Goal: Task Accomplishment & Management: Manage account settings

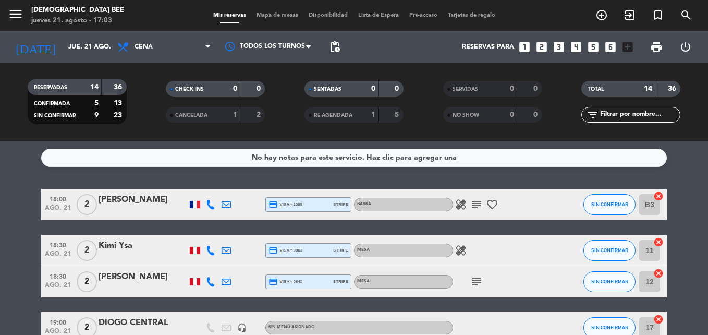
click at [291, 18] on span "Mapa de mesas" at bounding box center [277, 16] width 52 height 6
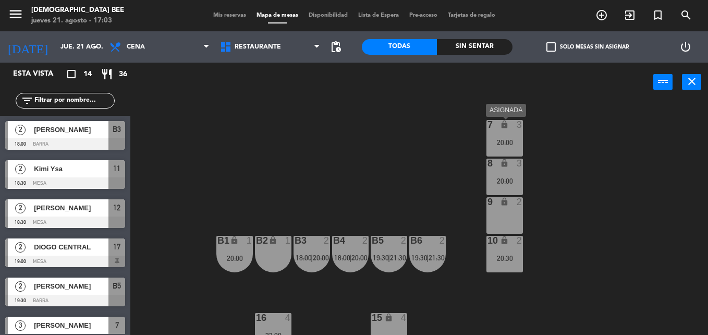
click at [508, 147] on div "7 lock 3 20:00" at bounding box center [504, 138] width 36 height 36
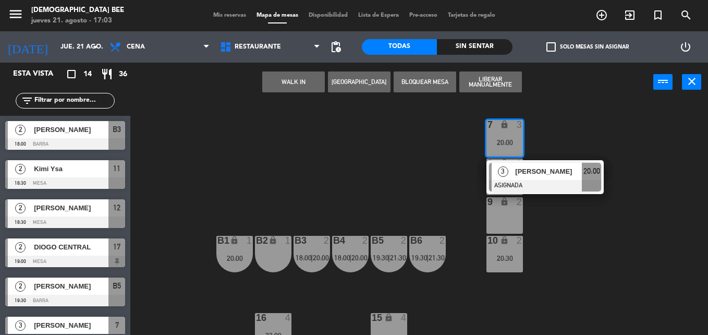
click at [583, 247] on div "7 lock 3 20:00 3 [PERSON_NAME] ASIGNADA 20:00 8 lock 3 20:00 9 lock 2 B1 lock 1…" at bounding box center [423, 218] width 570 height 233
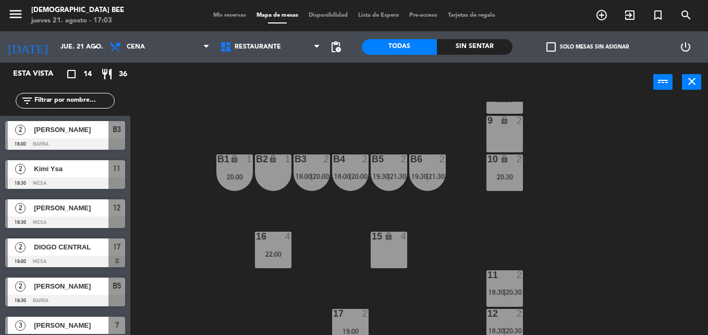
scroll to position [130, 0]
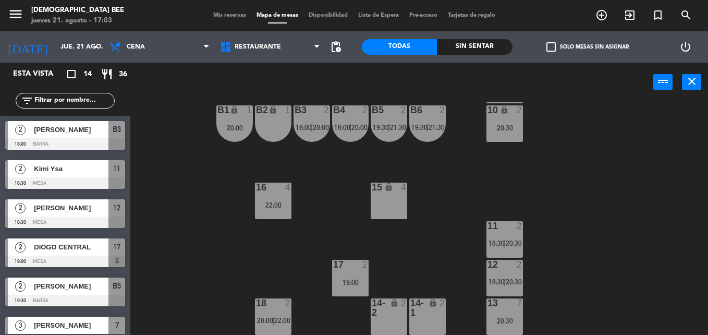
click at [511, 317] on div "20:30" at bounding box center [504, 320] width 36 height 7
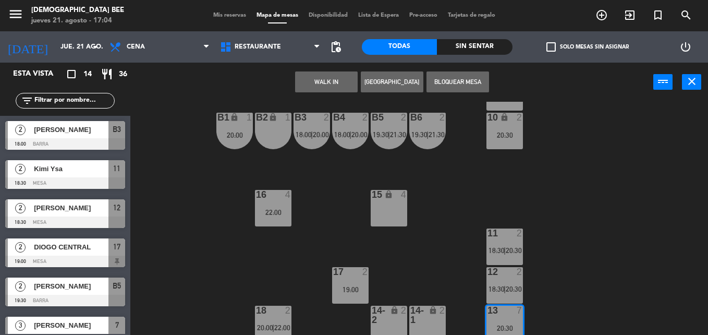
scroll to position [168, 0]
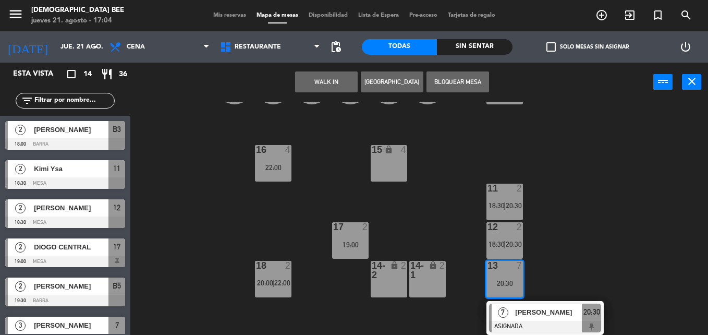
click at [521, 239] on div "12 2 18:30 | 20:30" at bounding box center [504, 240] width 36 height 36
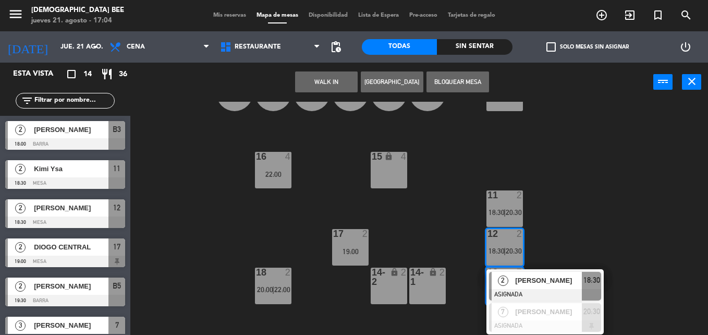
click at [571, 219] on div "7 lock 3 20:00 8 lock 3 20:00 9 lock 2 B1 lock 1 20:00 B2 lock 1 B3 2 18:00 | 2…" at bounding box center [423, 218] width 570 height 233
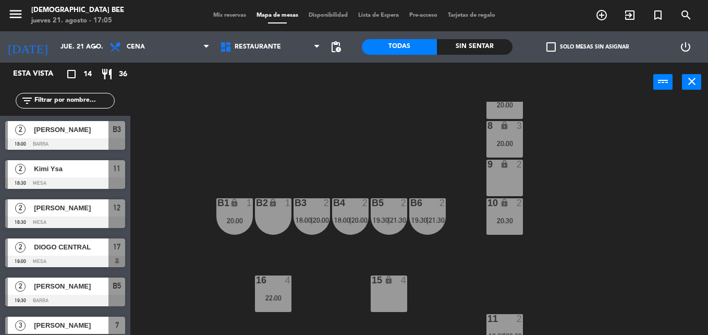
scroll to position [130, 0]
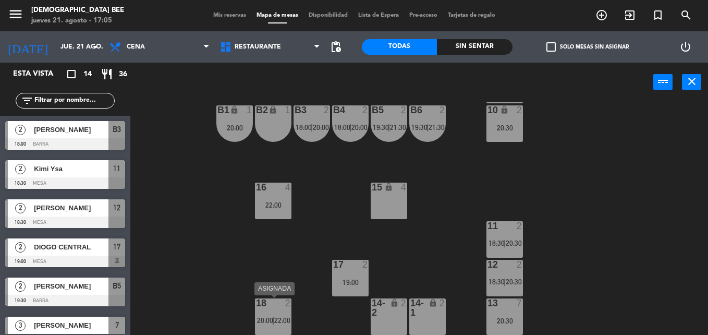
click at [283, 311] on div "18 2 20:00 | 22:00" at bounding box center [273, 316] width 36 height 36
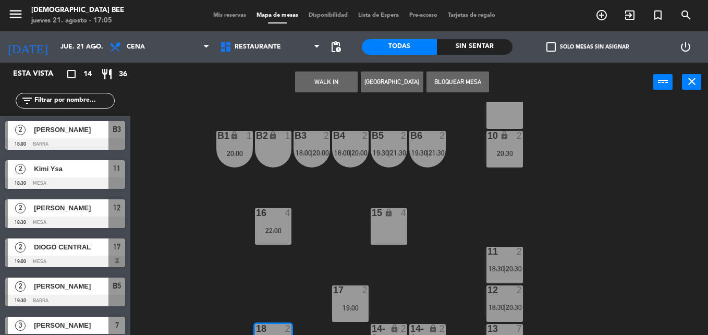
scroll to position [0, 0]
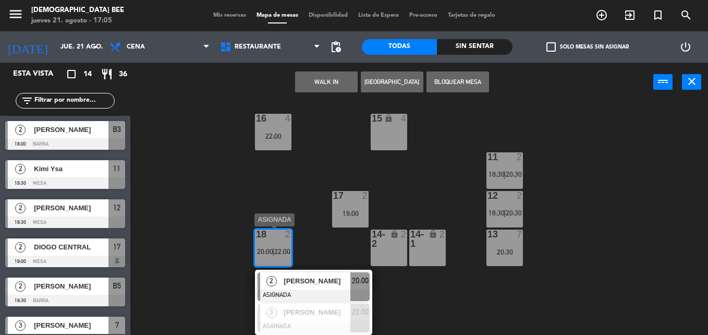
click at [289, 281] on div "2 [PERSON_NAME] ASIGNADA 20:00" at bounding box center [313, 286] width 133 height 34
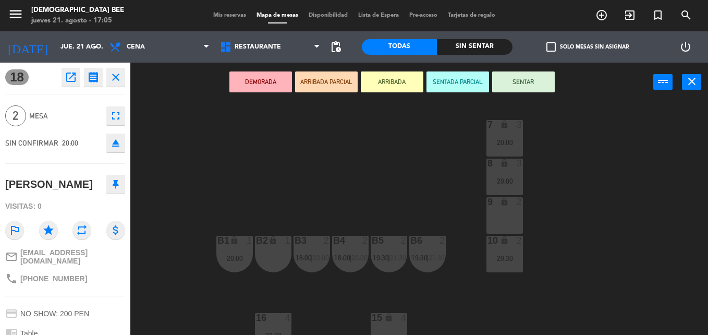
click at [519, 206] on div "2" at bounding box center [519, 201] width 6 height 9
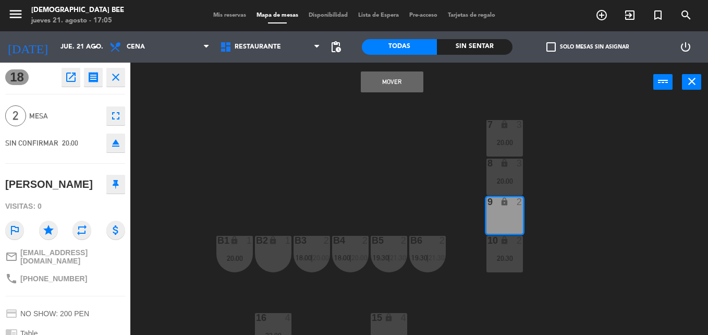
click at [364, 86] on button "Mover" at bounding box center [392, 81] width 63 height 21
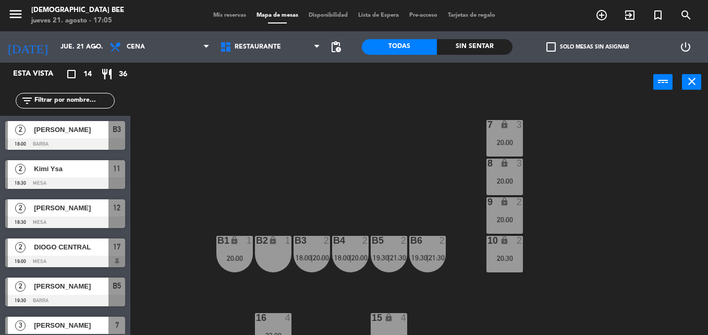
click at [501, 177] on div "20:00" at bounding box center [504, 181] width 36 height 8
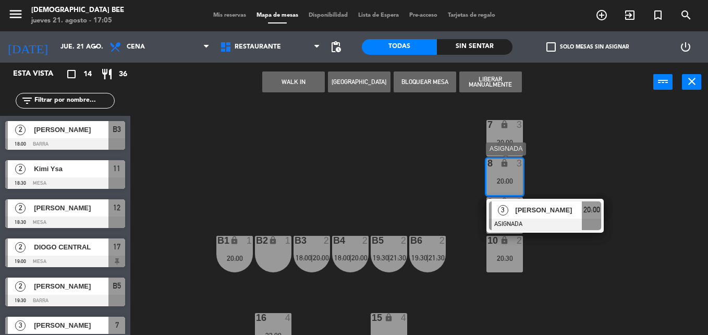
click at [510, 218] on div "3" at bounding box center [502, 209] width 22 height 17
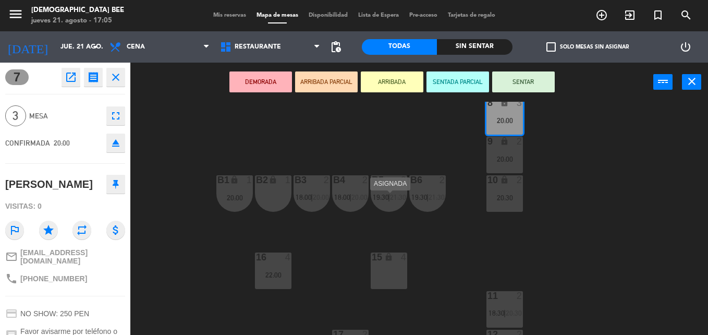
scroll to position [130, 0]
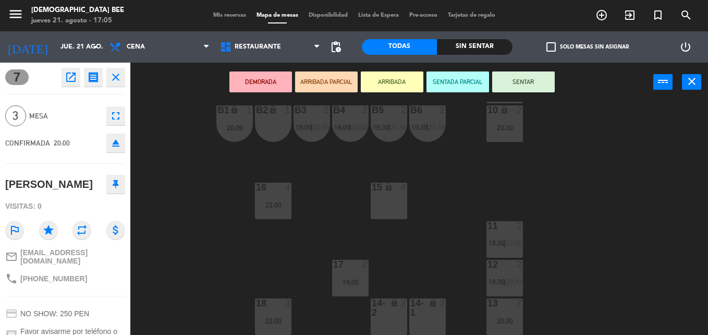
click at [270, 301] on div at bounding box center [272, 302] width 17 height 9
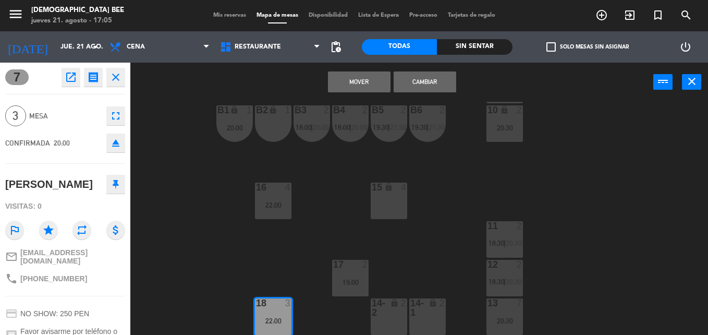
click at [373, 73] on button "Mover" at bounding box center [359, 81] width 63 height 21
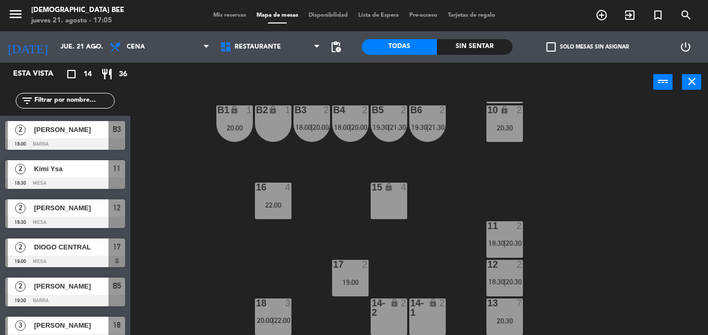
scroll to position [0, 0]
click at [505, 317] on div "20:30" at bounding box center [504, 320] width 36 height 7
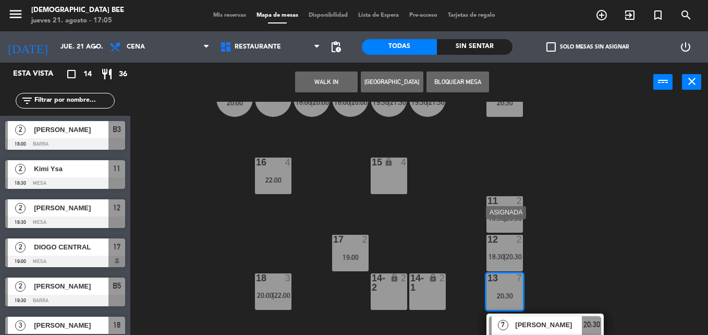
scroll to position [168, 0]
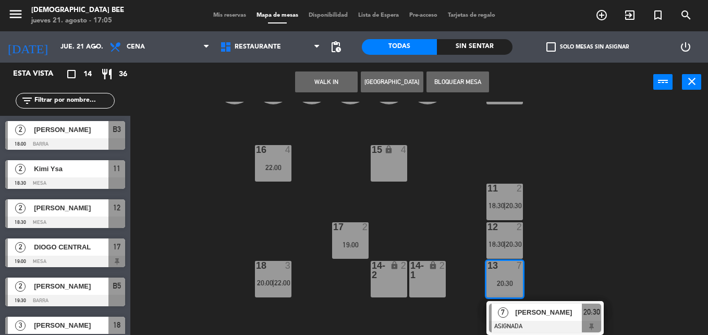
click at [538, 208] on div "7 lock 2 8 lock 2 9 lock 2 20:00 B1 lock 1 20:00 B2 lock 1 B3 2 18:00 | 20:00 B…" at bounding box center [423, 218] width 570 height 233
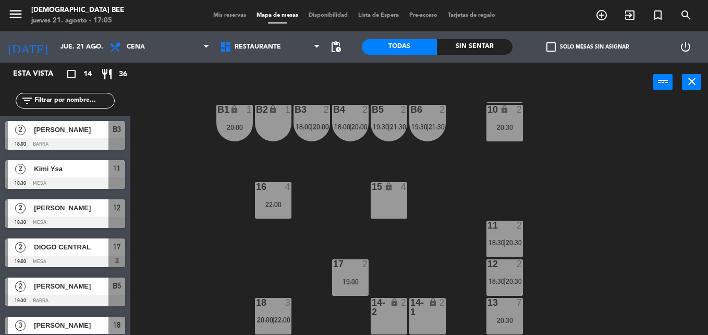
click at [506, 239] on div "20:30" at bounding box center [512, 242] width 15 height 7
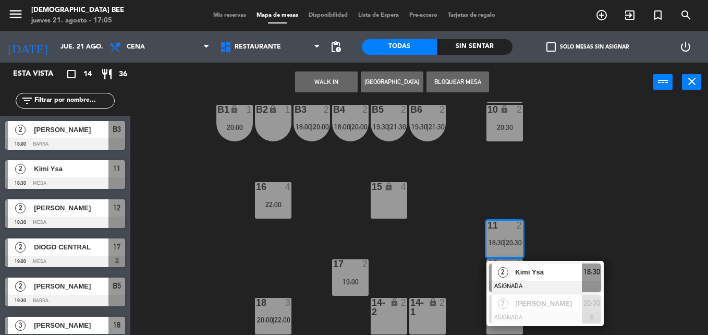
click at [555, 232] on div "7 lock 2 8 lock 2 9 lock 2 20:00 B1 lock 1 20:00 B2 lock 1 B3 2 18:00 | 20:00 B…" at bounding box center [423, 218] width 570 height 233
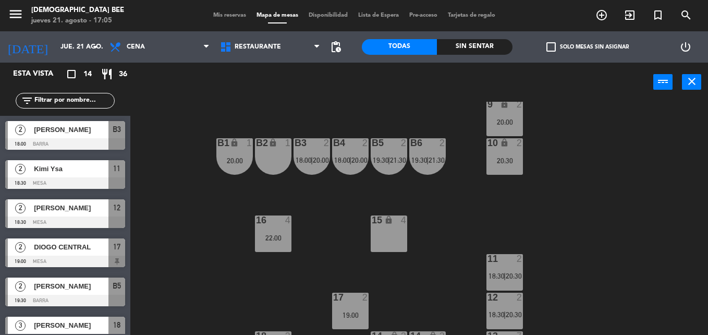
scroll to position [130, 0]
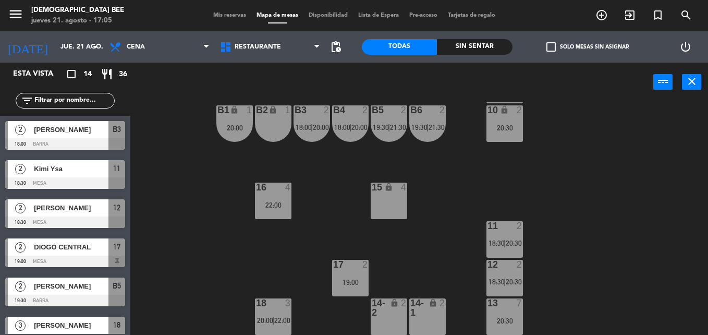
click at [511, 287] on div "12 2 18:30 | 20:30" at bounding box center [504, 277] width 36 height 36
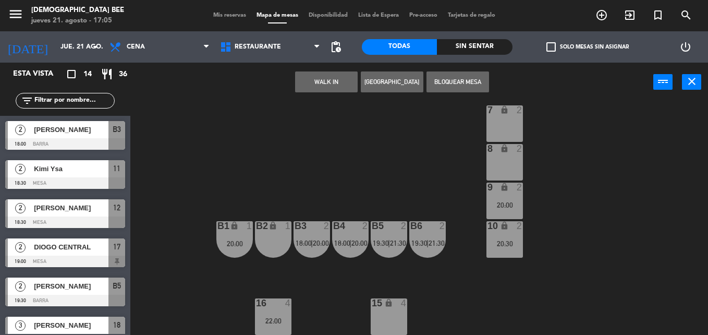
scroll to position [0, 0]
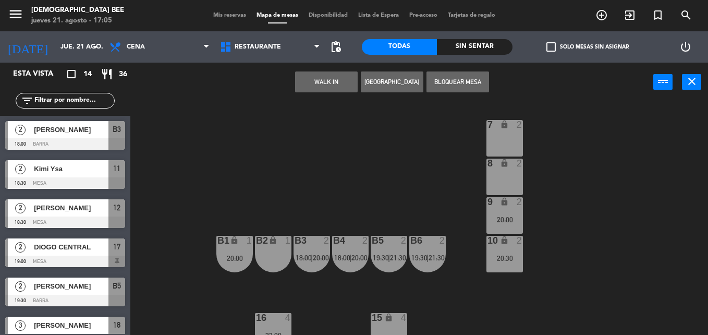
click at [318, 250] on div "B3 2 18:00 | 20:00" at bounding box center [311, 254] width 36 height 36
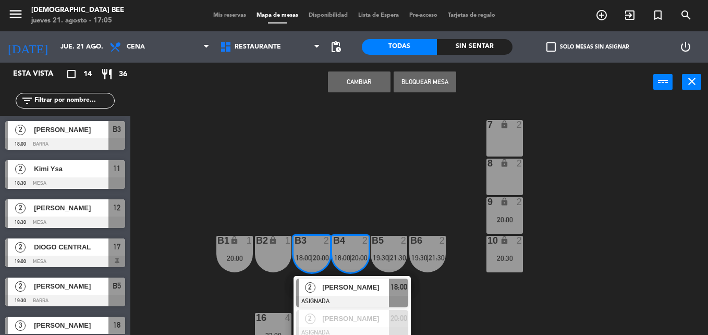
click at [356, 182] on div "7 lock 2 8 lock 2 9 lock 2 20:00 B1 lock 1 20:00 B2 lock 1 B3 2 18:00 | 20:00 2…" at bounding box center [423, 218] width 570 height 233
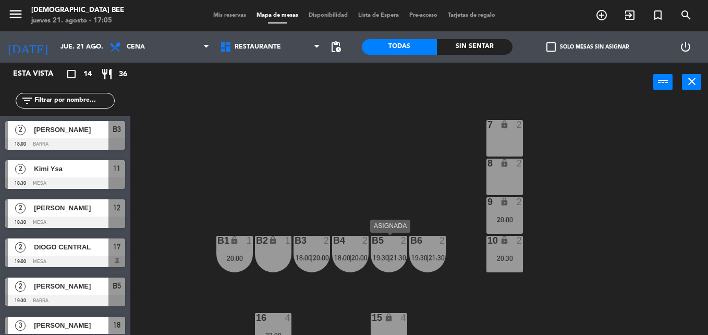
click at [377, 256] on span "19:30" at bounding box center [381, 257] width 16 height 8
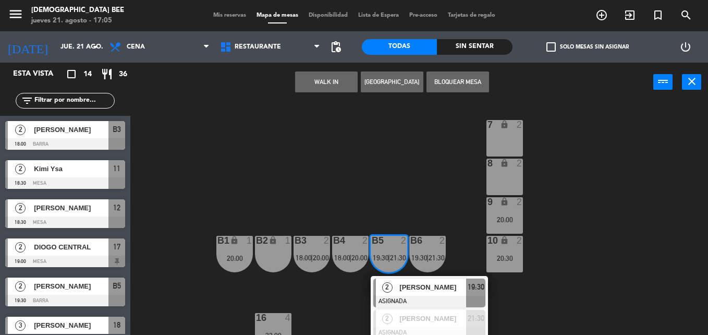
scroll to position [130, 0]
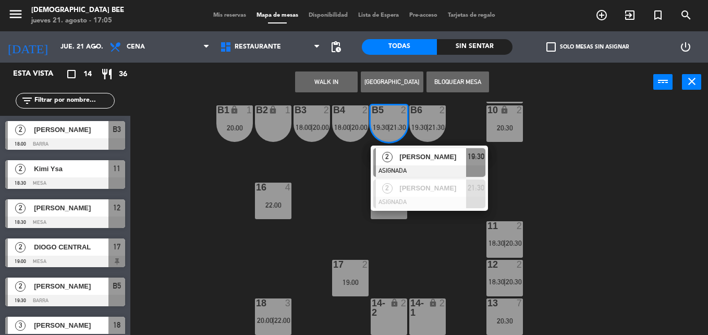
click at [609, 201] on div "7 lock 2 8 lock 2 9 lock 2 20:00 B1 lock 1 20:00 B2 lock 1 B3 2 18:00 | 20:00 B…" at bounding box center [423, 218] width 570 height 233
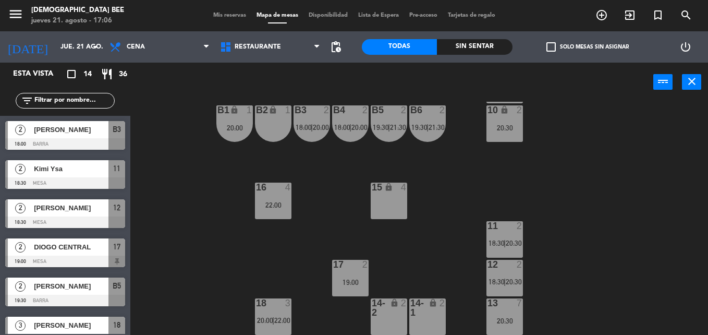
click at [511, 242] on span "20:30" at bounding box center [513, 243] width 16 height 8
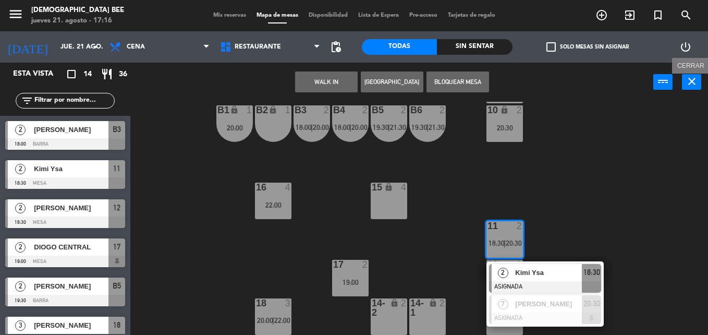
click at [689, 79] on icon "close" at bounding box center [691, 81] width 13 height 13
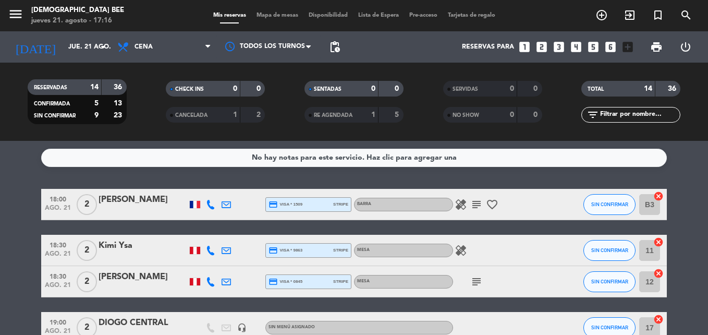
click at [463, 205] on icon "healing" at bounding box center [460, 204] width 13 height 13
click at [473, 204] on icon "subject" at bounding box center [476, 204] width 13 height 13
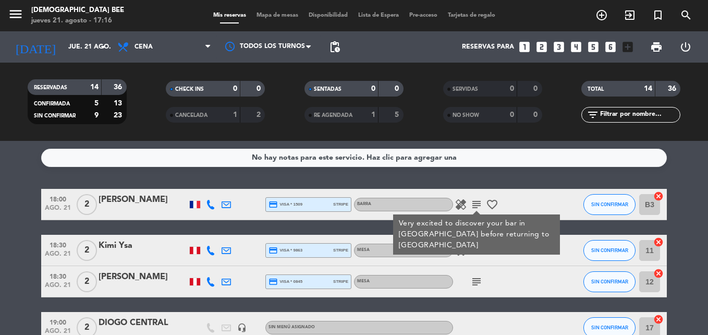
click at [495, 196] on div "healing subject Very excited to discover your bar in [GEOGRAPHIC_DATA] before r…" at bounding box center [500, 204] width 94 height 31
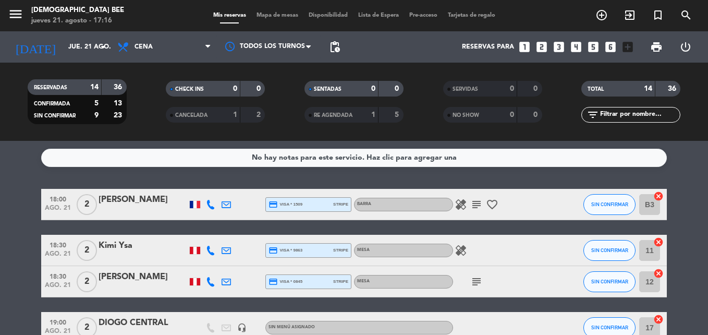
click at [494, 200] on icon "favorite_border" at bounding box center [492, 204] width 13 height 13
click at [461, 253] on icon "healing" at bounding box center [460, 250] width 13 height 13
click at [475, 279] on icon "subject" at bounding box center [476, 281] width 13 height 13
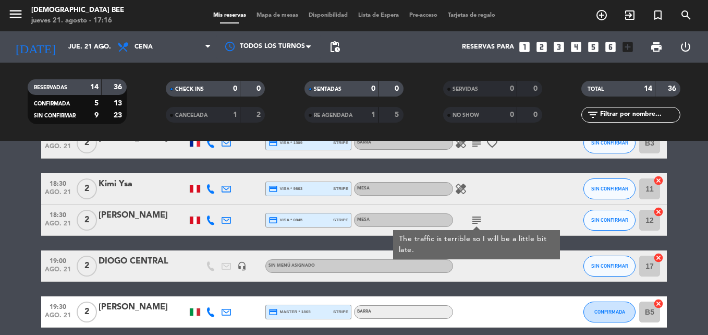
scroll to position [104, 0]
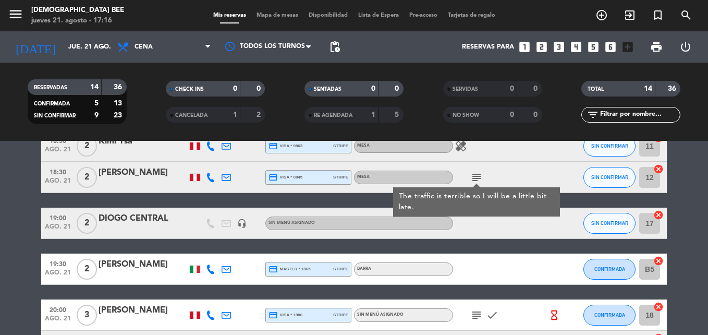
click at [502, 270] on div at bounding box center [500, 268] width 94 height 31
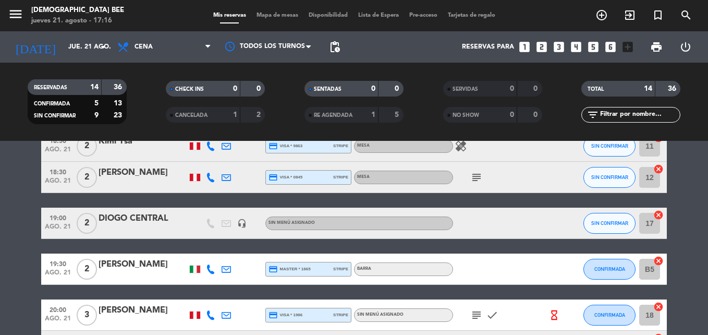
click at [481, 311] on icon "subject" at bounding box center [476, 314] width 13 height 13
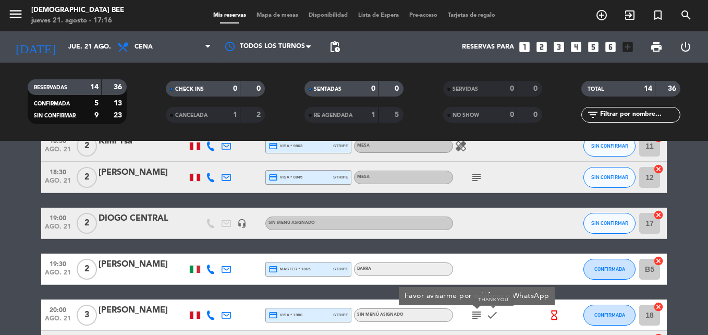
click at [498, 313] on icon "check" at bounding box center [492, 314] width 13 height 13
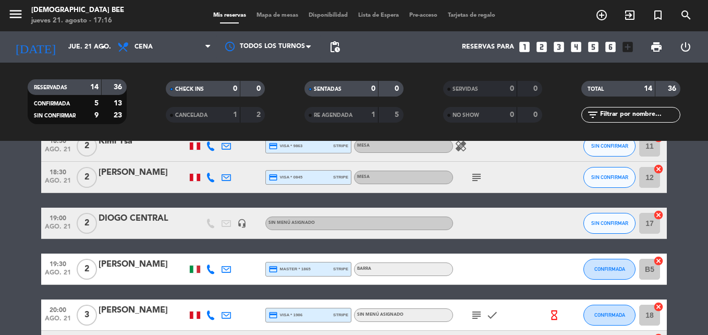
click at [498, 313] on icon "check" at bounding box center [492, 314] width 13 height 13
click at [496, 310] on icon "check" at bounding box center [492, 314] width 13 height 13
click at [487, 320] on icon "check" at bounding box center [492, 314] width 13 height 13
click at [490, 316] on icon "check" at bounding box center [492, 314] width 13 height 13
drag, startPoint x: 490, startPoint y: 316, endPoint x: 465, endPoint y: 295, distance: 32.2
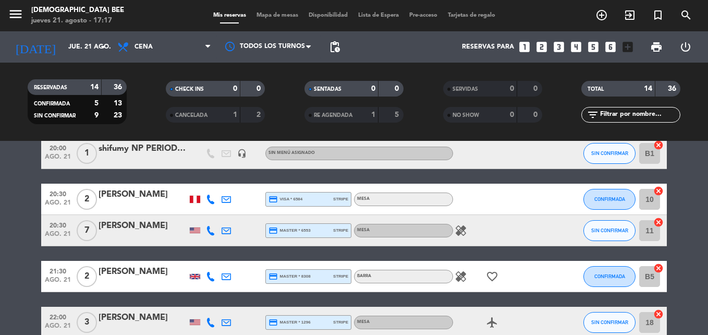
scroll to position [365, 0]
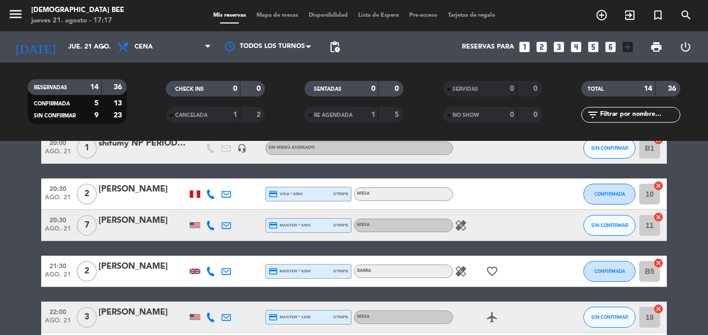
click at [460, 221] on icon "healing" at bounding box center [460, 225] width 13 height 13
click at [460, 268] on icon "healing" at bounding box center [460, 271] width 13 height 13
click at [485, 266] on span "favorite_border" at bounding box center [492, 271] width 16 height 13
click at [487, 266] on icon "favorite_border" at bounding box center [492, 271] width 13 height 13
drag, startPoint x: 487, startPoint y: 266, endPoint x: 476, endPoint y: 280, distance: 17.8
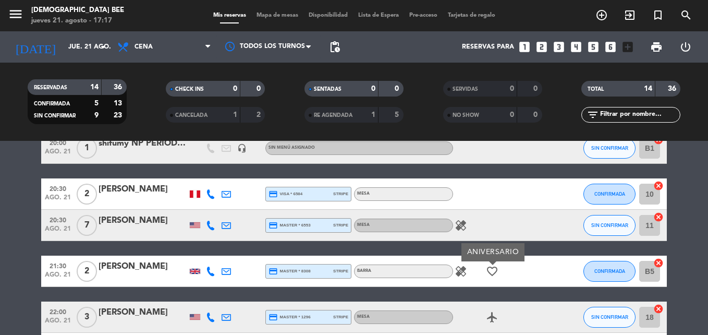
click at [476, 280] on div "healing favorite_border ANIVERSARIO" at bounding box center [500, 270] width 94 height 31
click at [488, 313] on icon "airplanemode_active" at bounding box center [492, 317] width 13 height 13
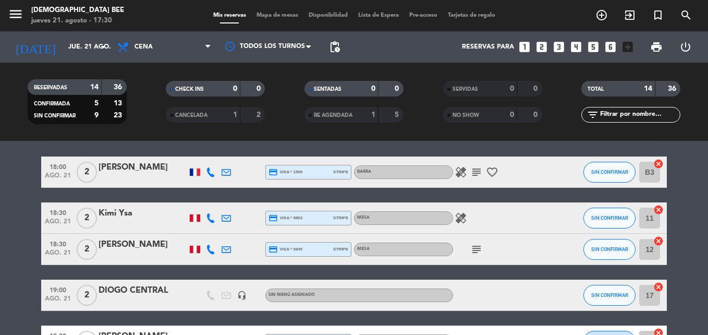
scroll to position [0, 0]
